Goal: Submit feedback/report problem

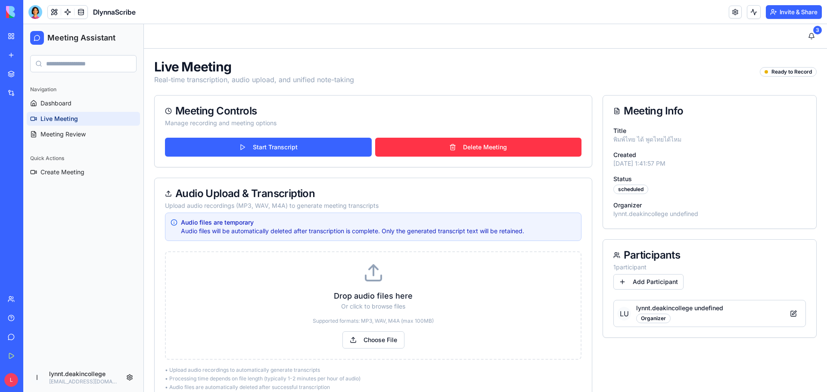
scroll to position [86, 0]
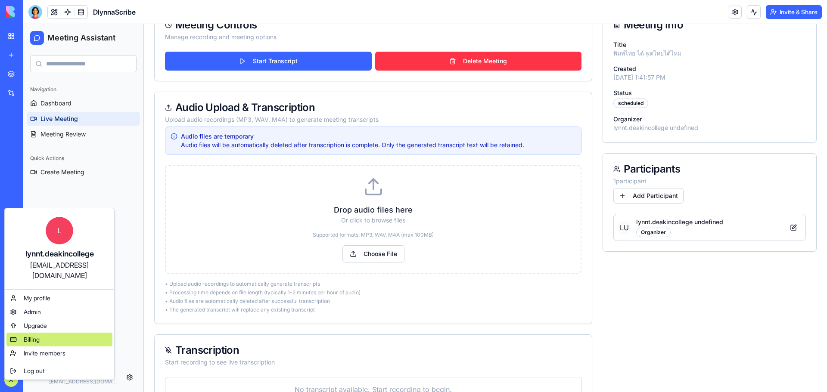
click at [48, 333] on div "Billing" at bounding box center [59, 340] width 106 height 14
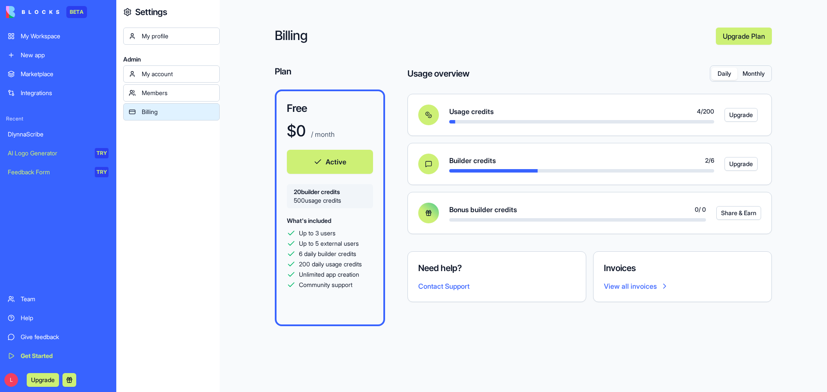
click at [752, 74] on button "Monthly" at bounding box center [753, 74] width 33 height 12
click at [724, 73] on button "Daily" at bounding box center [724, 74] width 26 height 12
drag, startPoint x: 57, startPoint y: 38, endPoint x: 66, endPoint y: 45, distance: 11.5
click at [57, 38] on div "My Workspace" at bounding box center [65, 36] width 88 height 9
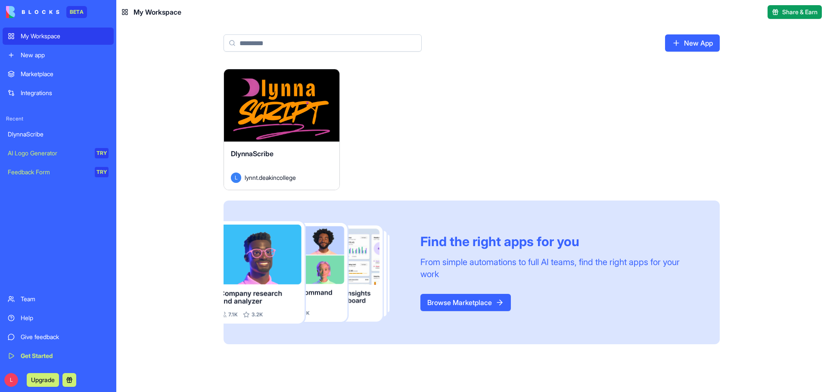
click at [297, 114] on div "Launch" at bounding box center [281, 105] width 115 height 72
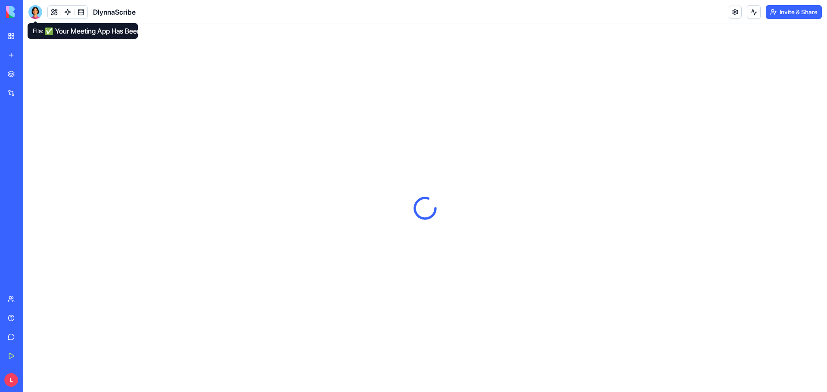
click at [37, 11] on div at bounding box center [35, 12] width 14 height 14
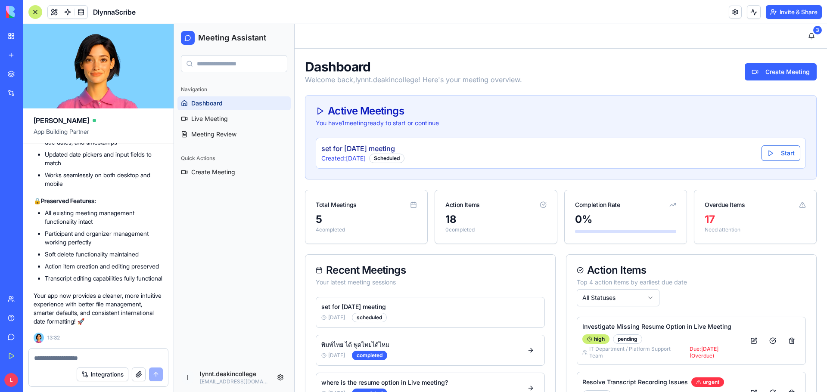
click at [93, 356] on textarea at bounding box center [98, 358] width 129 height 9
paste textarea "**********"
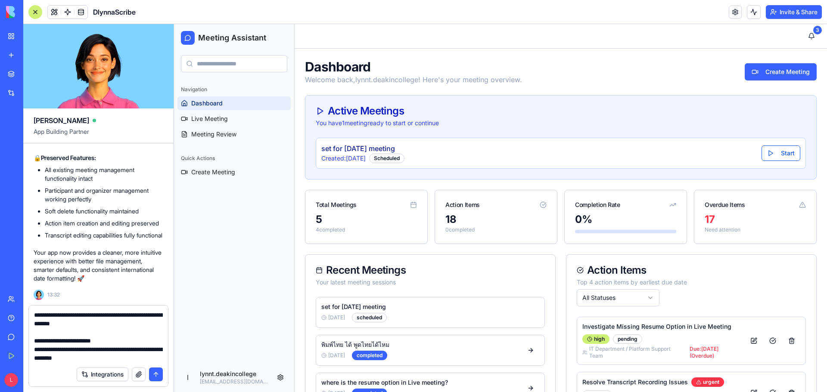
type textarea "**********"
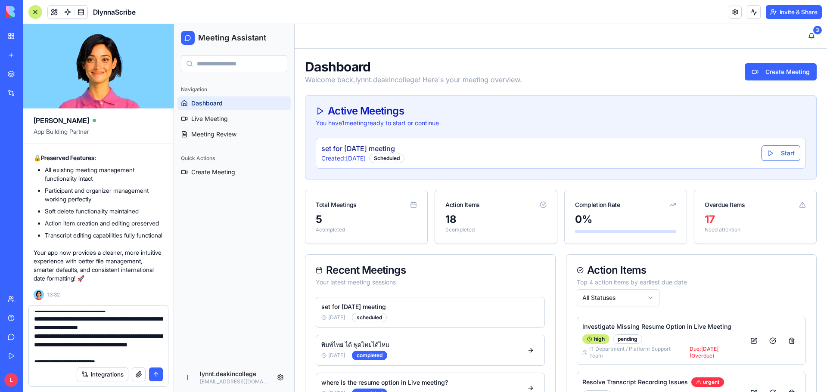
scroll to position [86, 0]
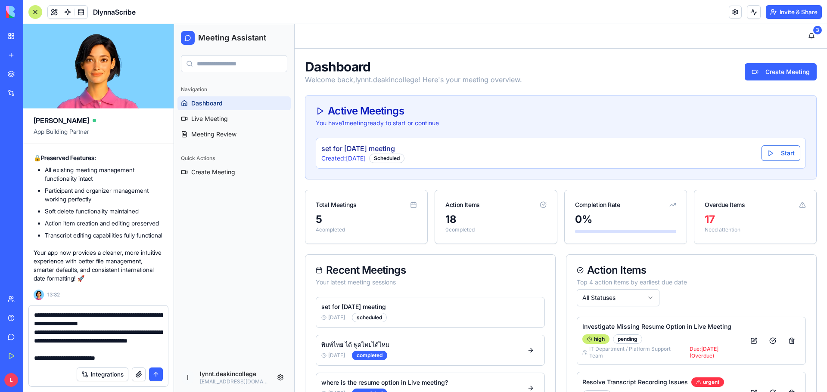
click at [157, 376] on button "submit" at bounding box center [156, 375] width 14 height 14
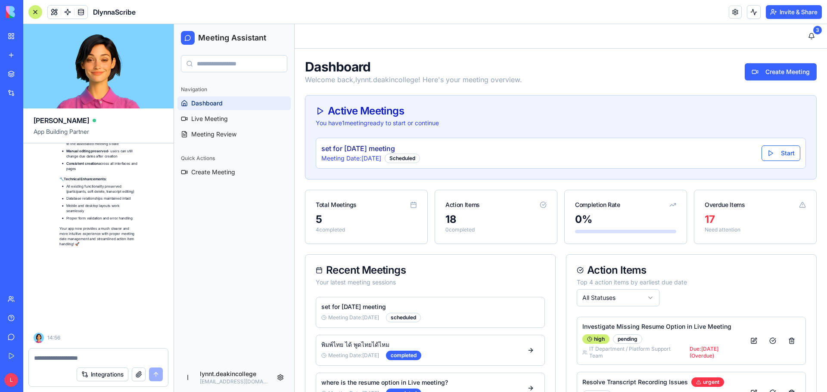
scroll to position [10807, 0]
